Goal: Information Seeking & Learning: Learn about a topic

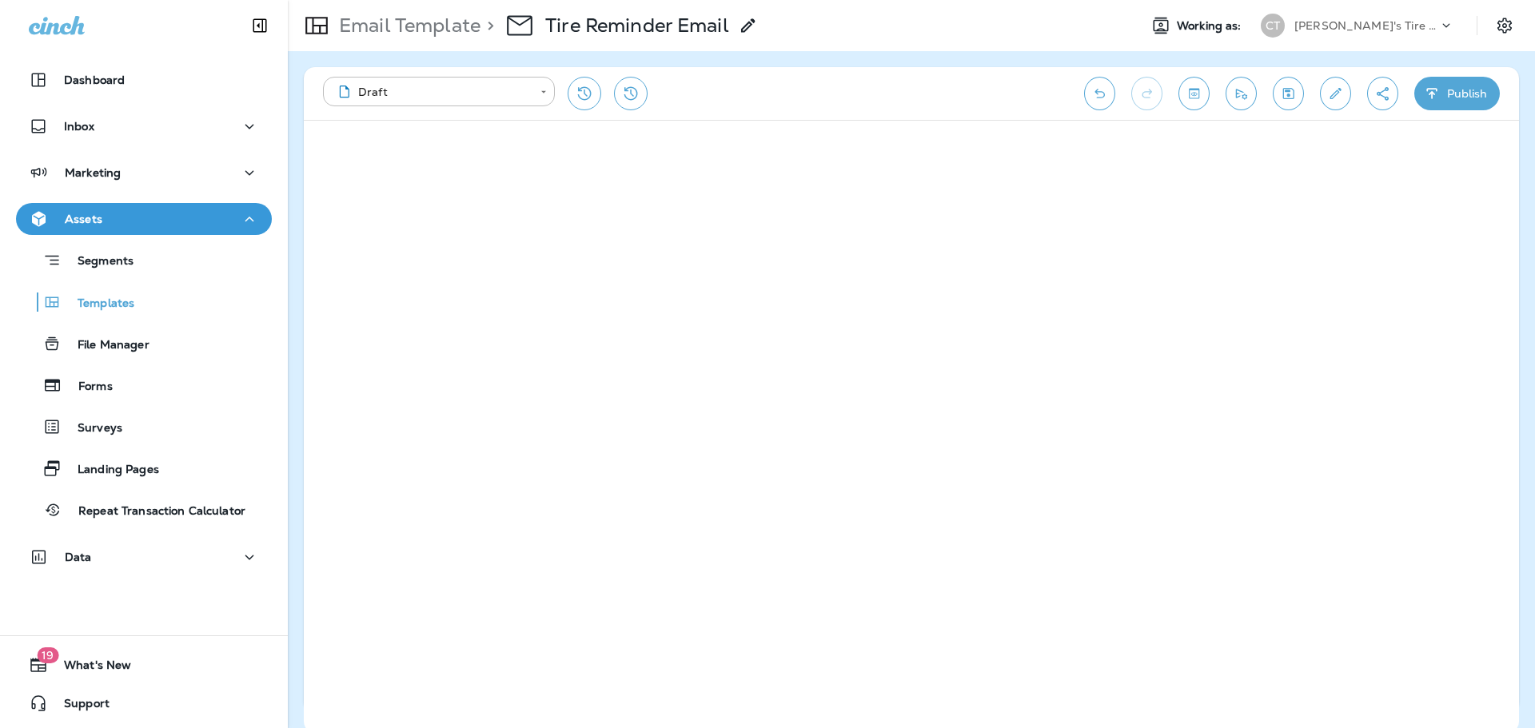
click at [223, 217] on div "Assets" at bounding box center [144, 219] width 230 height 20
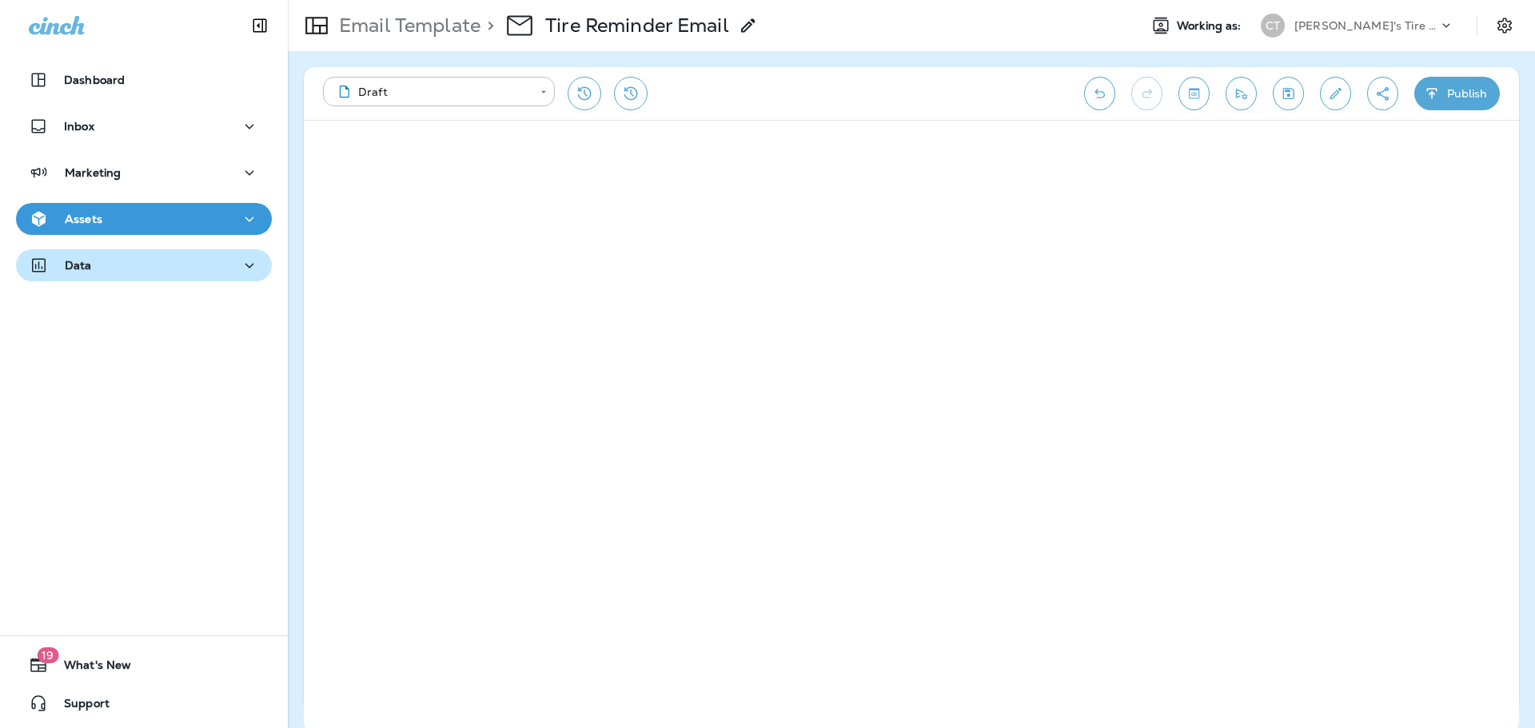
click at [109, 265] on div "Data" at bounding box center [144, 266] width 230 height 20
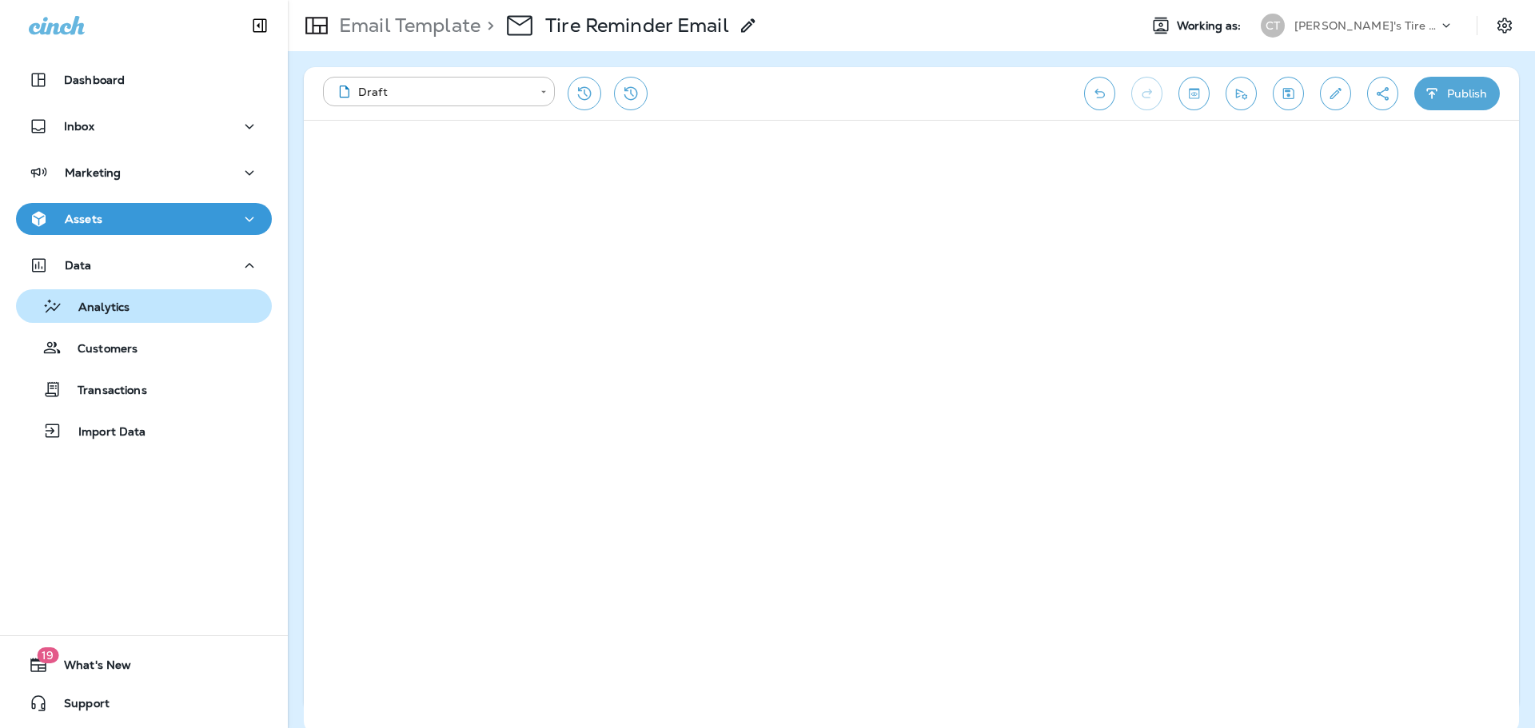
click at [113, 305] on p "Analytics" at bounding box center [95, 308] width 67 height 15
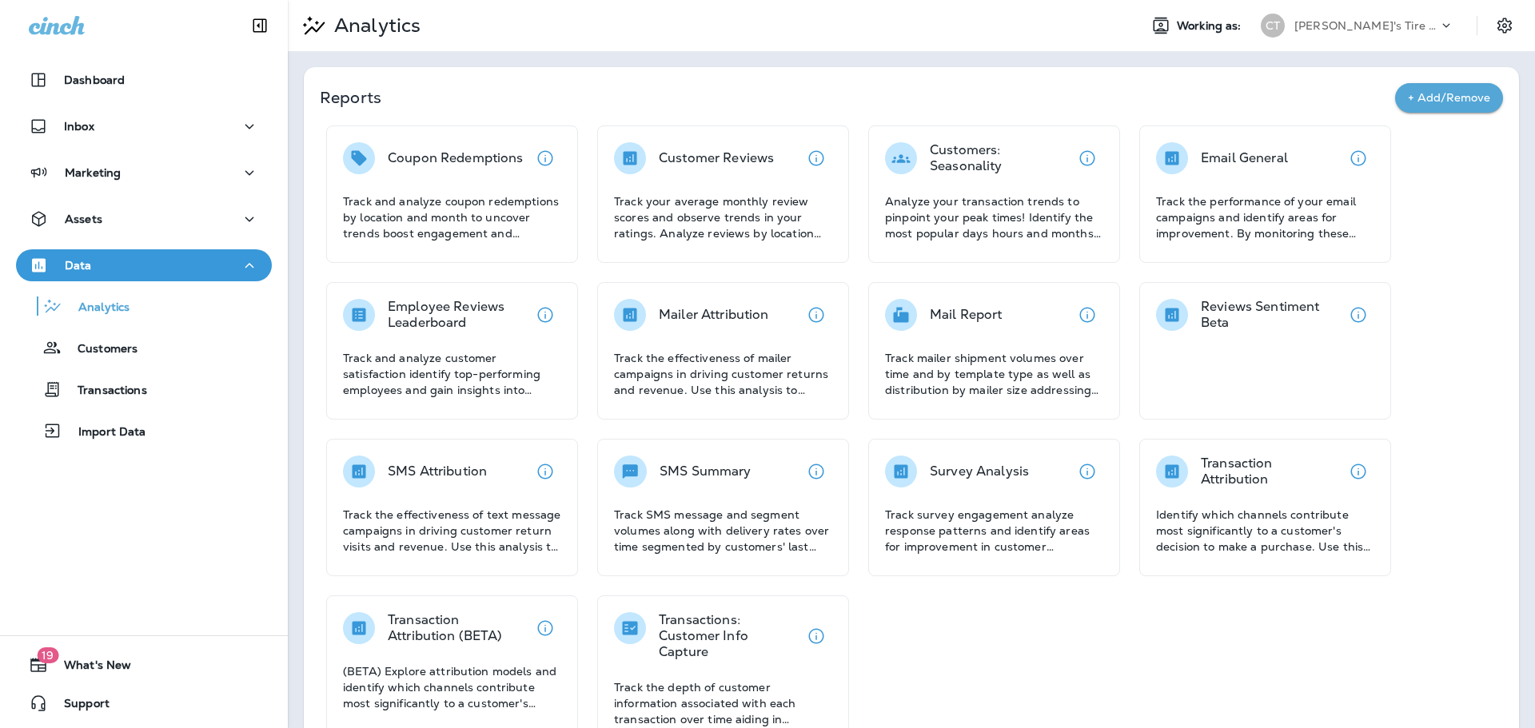
click at [177, 263] on div "Data" at bounding box center [144, 266] width 230 height 20
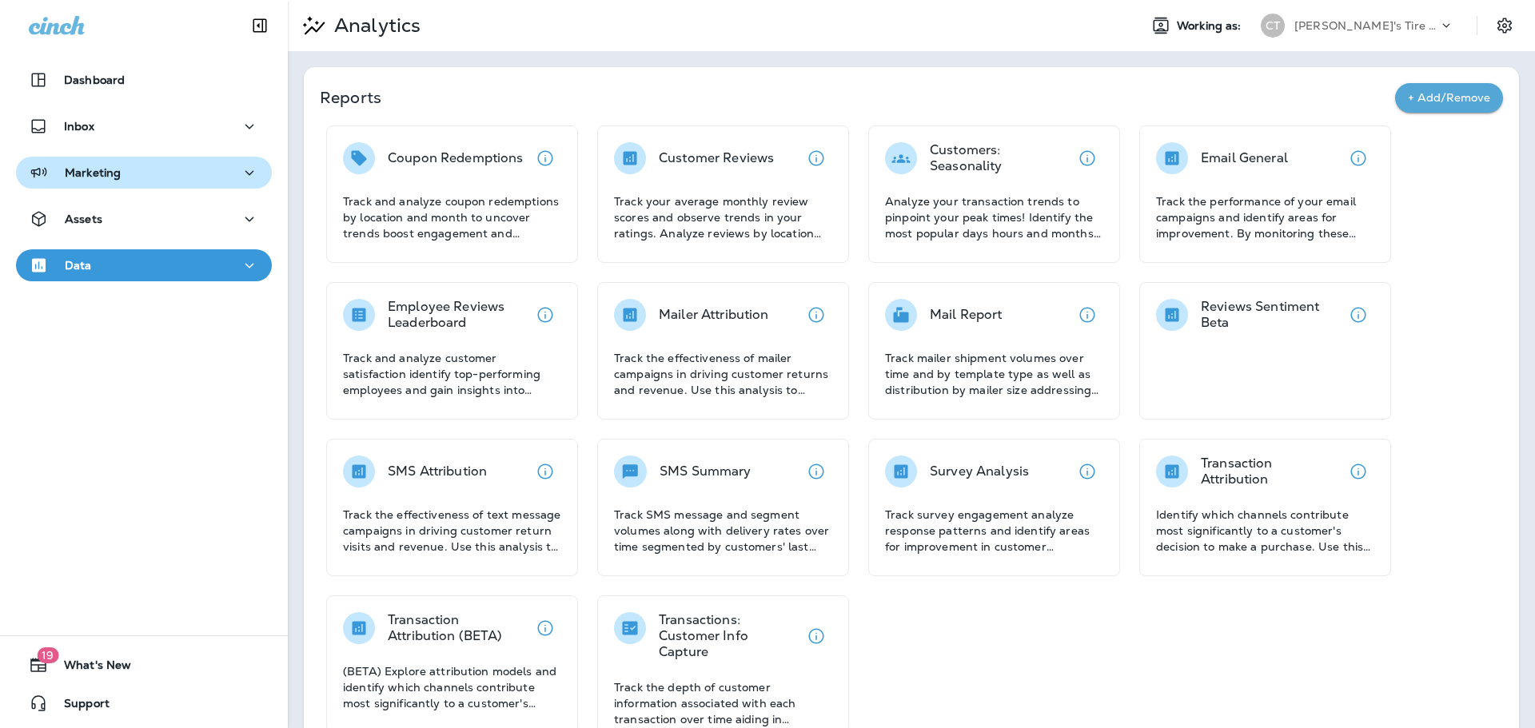
click at [131, 163] on div "Marketing" at bounding box center [144, 173] width 230 height 20
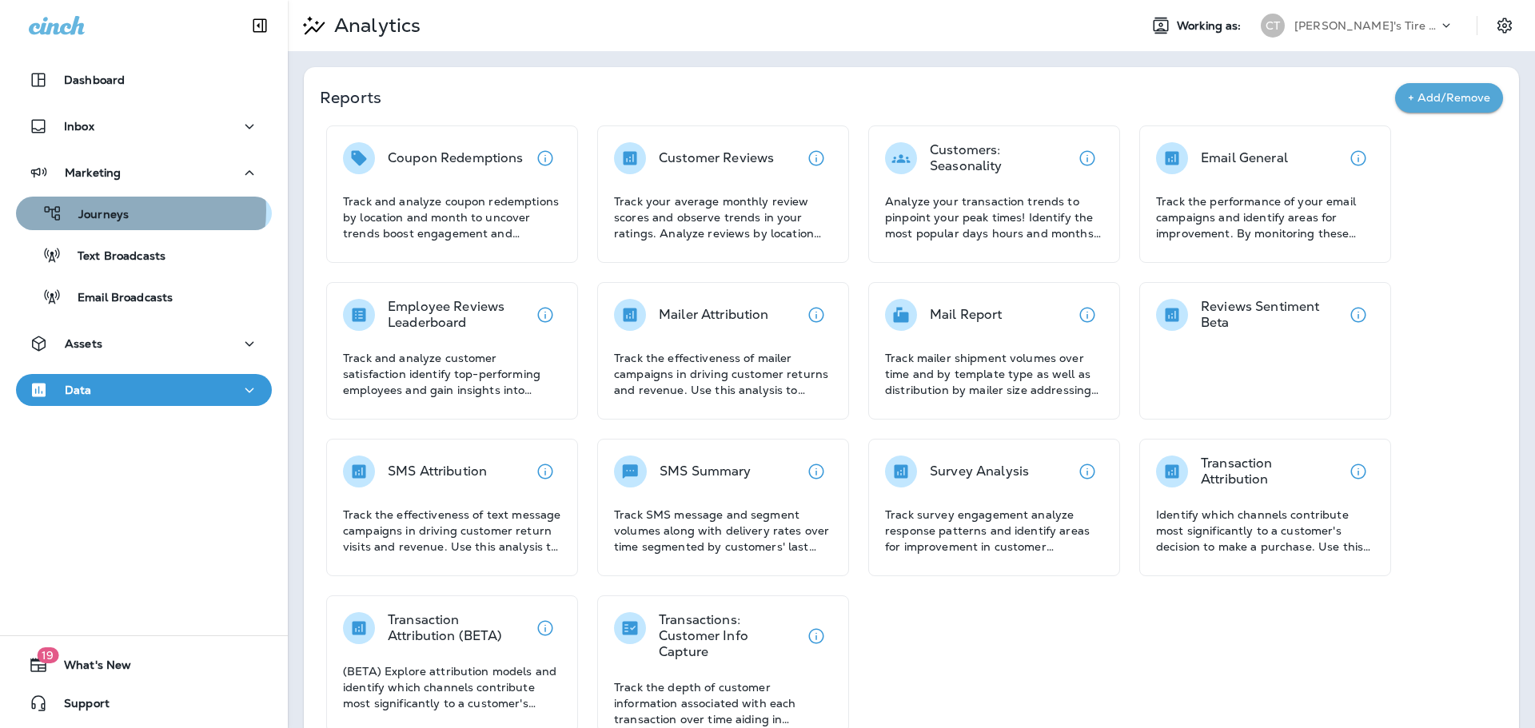
click at [129, 210] on div "Journeys" at bounding box center [143, 213] width 243 height 24
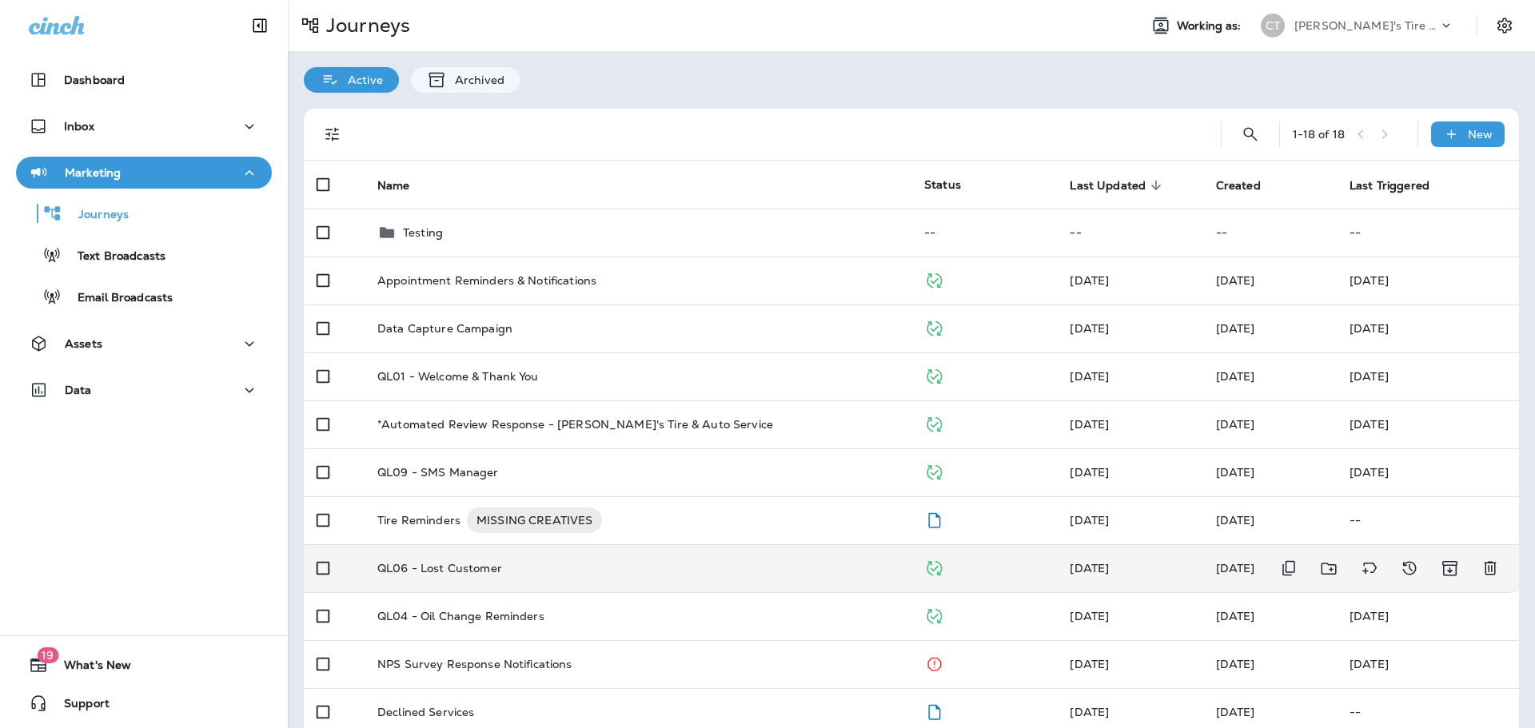
click at [485, 565] on p "QL06 - Lost Customer" at bounding box center [439, 568] width 125 height 13
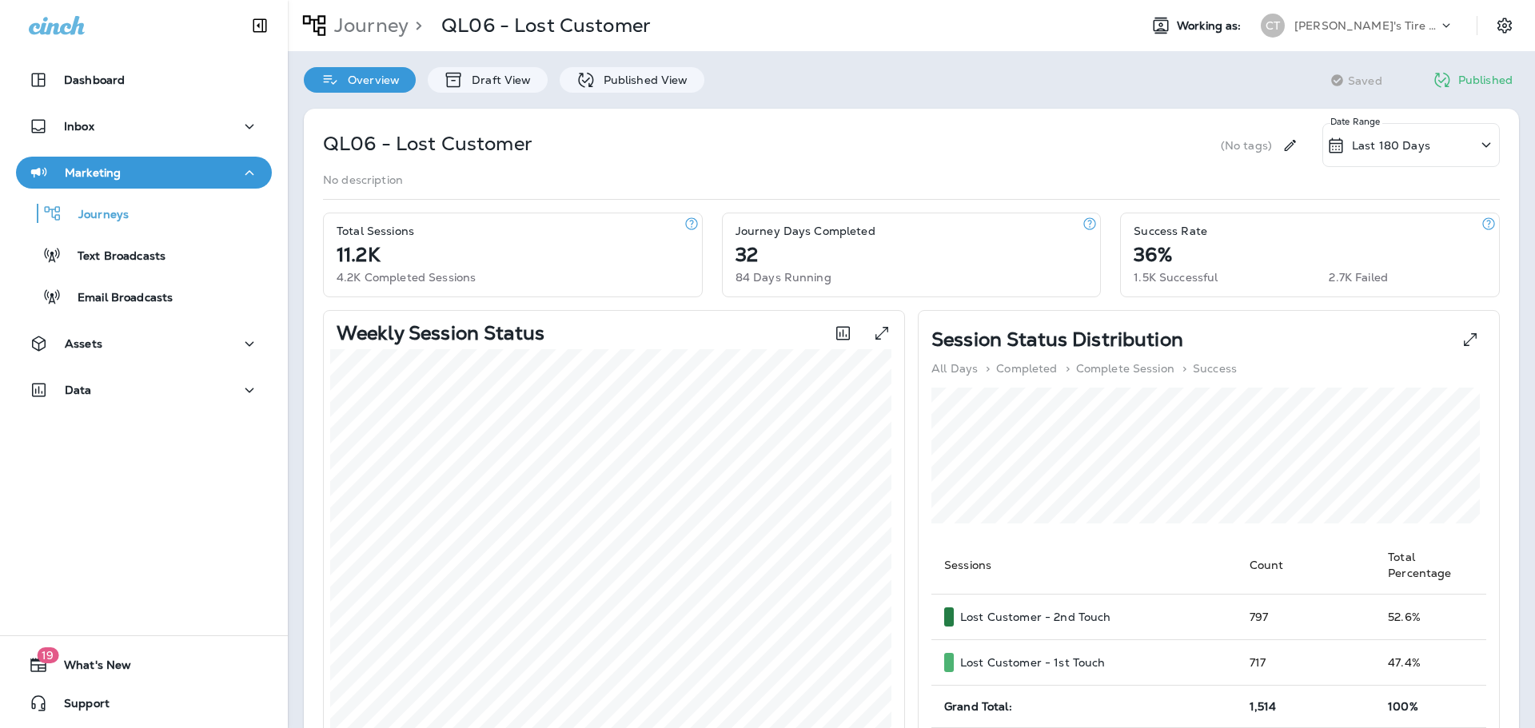
click at [115, 166] on p "Marketing" at bounding box center [93, 172] width 56 height 13
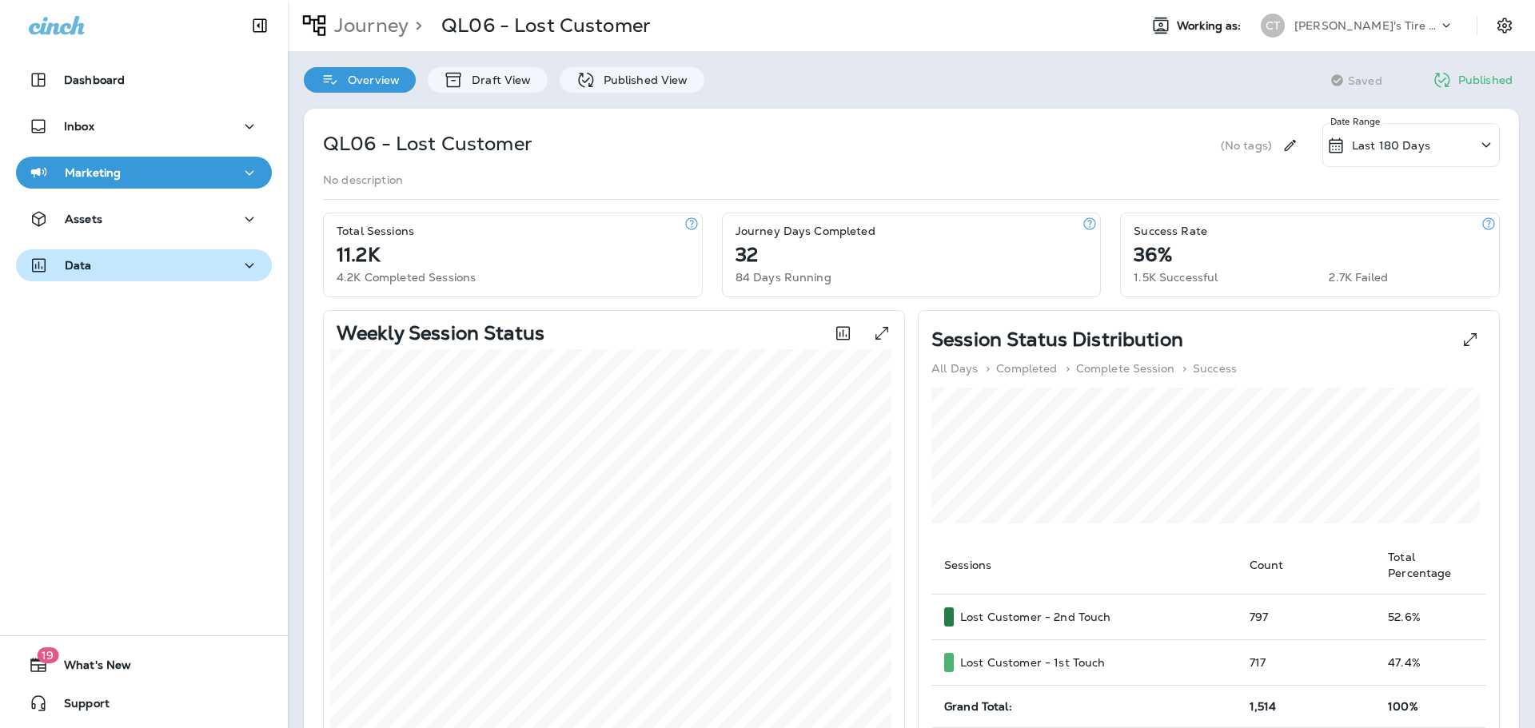
click at [106, 267] on div "Data" at bounding box center [144, 266] width 230 height 20
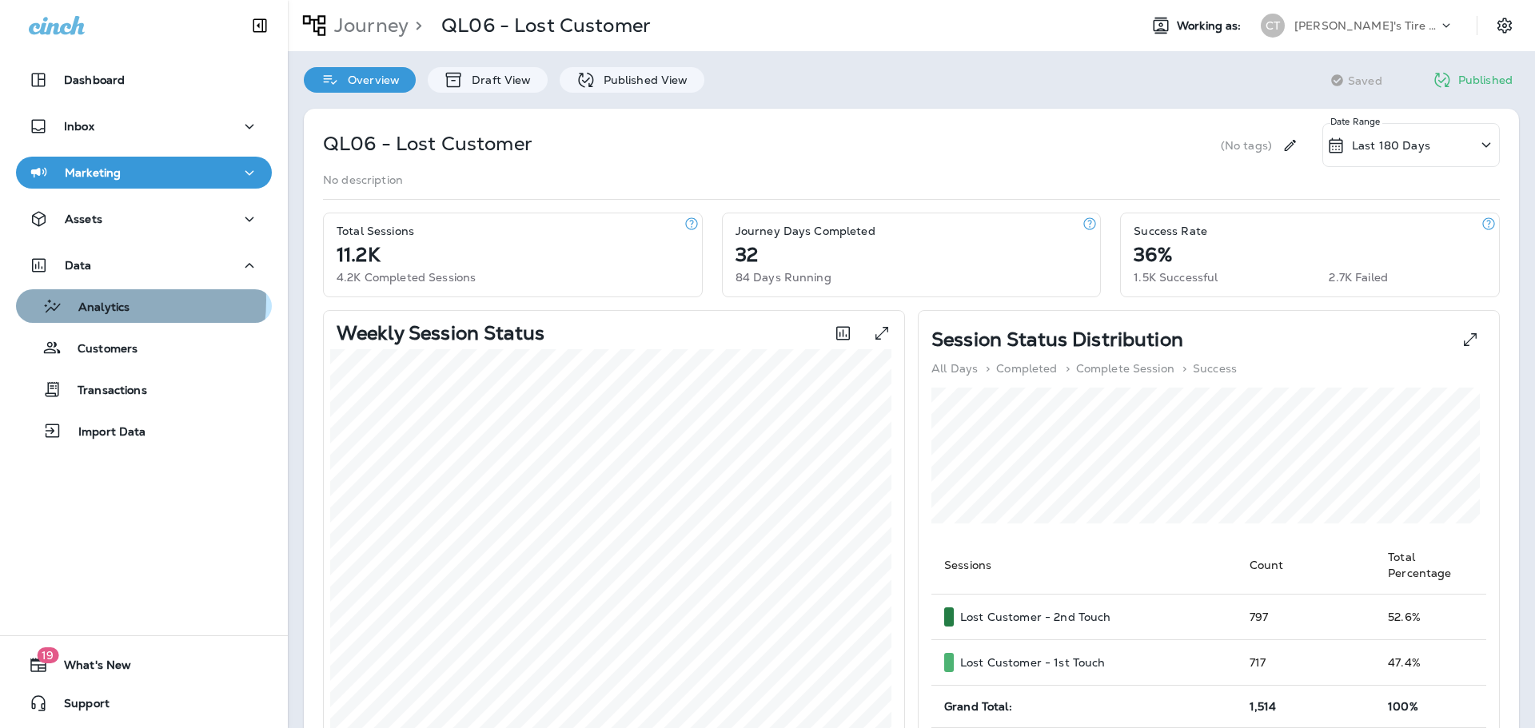
click at [91, 301] on p "Analytics" at bounding box center [95, 308] width 67 height 15
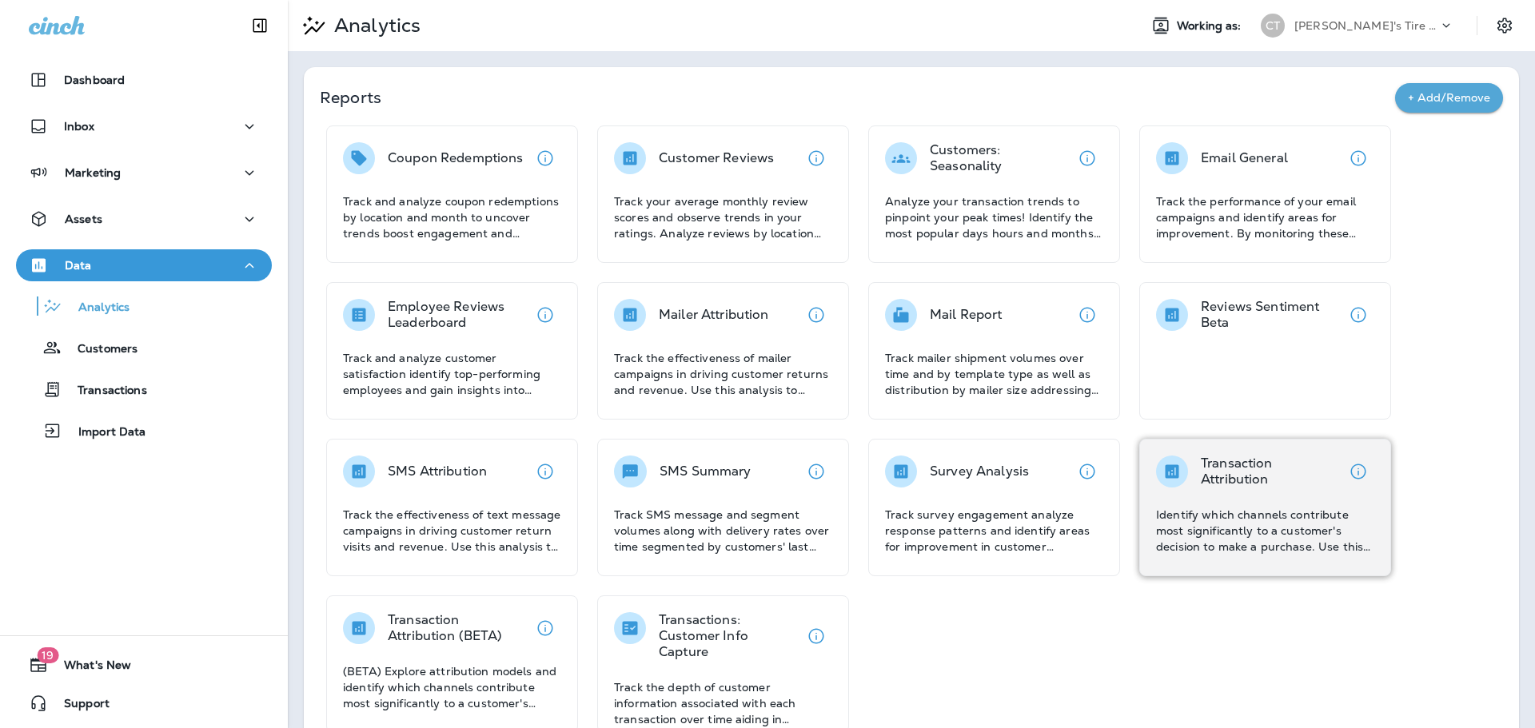
click at [1242, 492] on div "Transaction Attribution Identify which channels contribute most significantly t…" at bounding box center [1265, 505] width 218 height 99
